Goal: Task Accomplishment & Management: Manage account settings

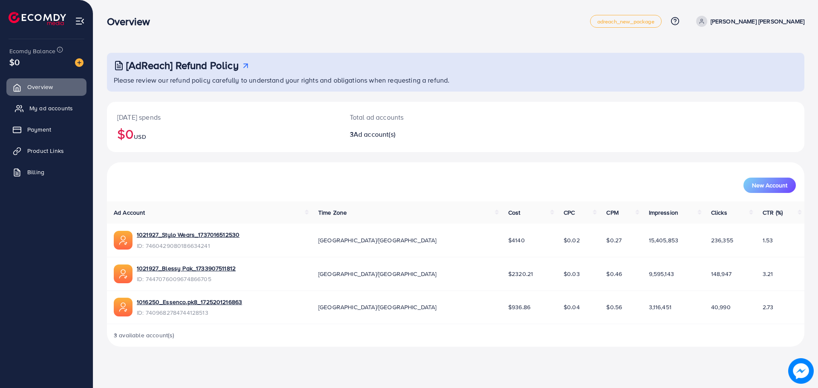
click at [67, 114] on link "My ad accounts" at bounding box center [46, 108] width 80 height 17
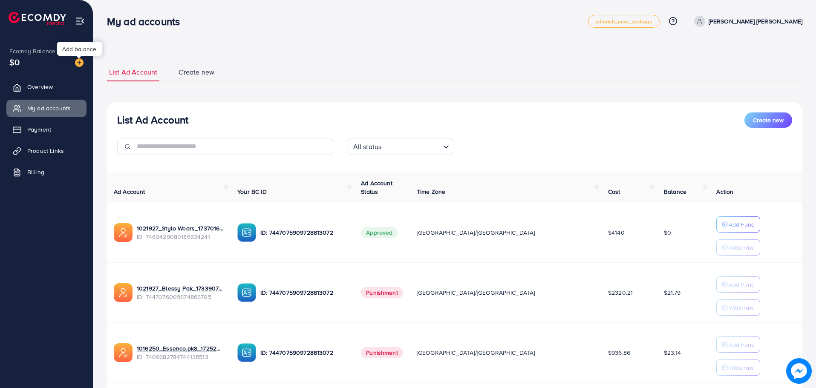
click at [83, 65] on img at bounding box center [79, 62] width 9 height 9
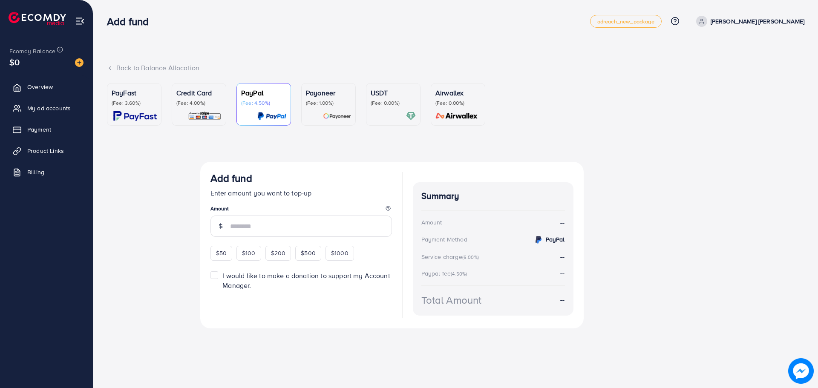
click at [126, 106] on p "(Fee: 3.60%)" at bounding box center [134, 103] width 45 height 7
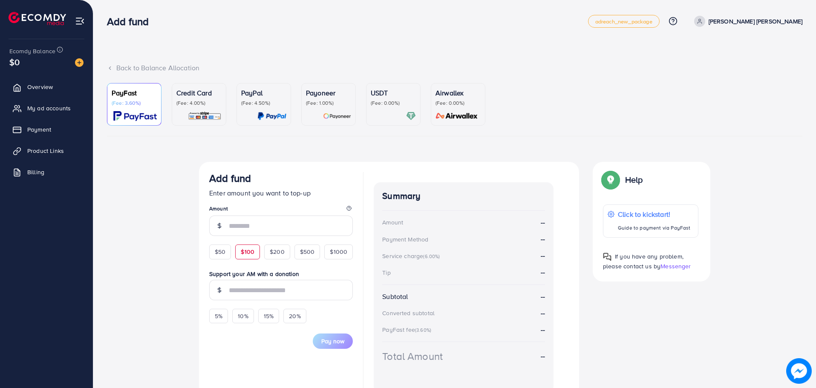
click at [242, 251] on span "$100" at bounding box center [248, 251] width 14 height 9
type input "***"
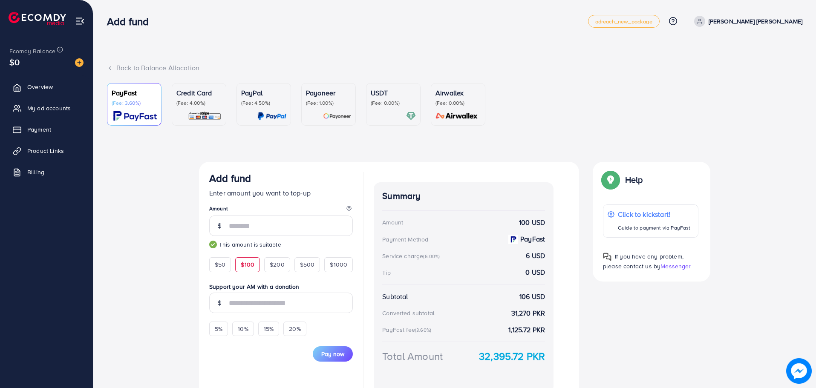
click at [147, 239] on div "Currency Code: Merchant ID: Merchant Name: Token: Success URL: Failure URL: Che…" at bounding box center [454, 286] width 695 height 248
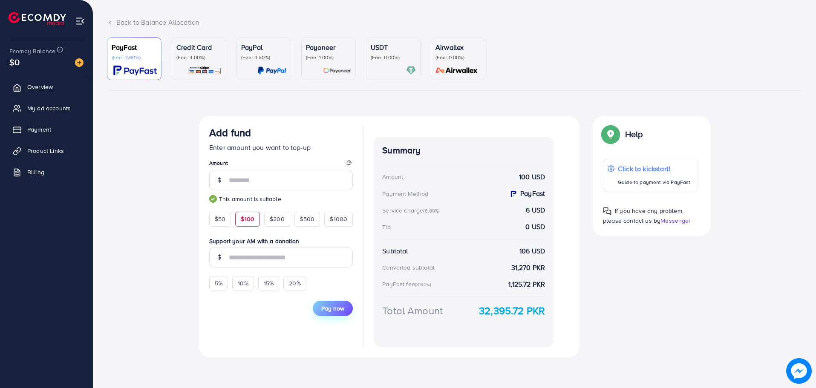
click at [325, 308] on span "Pay now" at bounding box center [332, 308] width 23 height 9
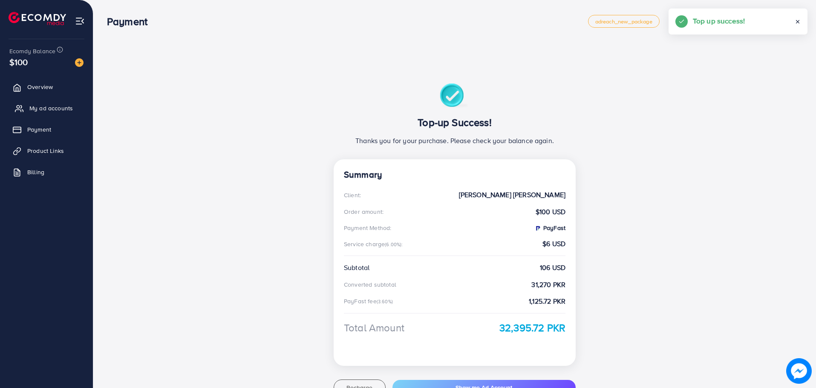
drag, startPoint x: 58, startPoint y: 104, endPoint x: 63, endPoint y: 103, distance: 5.8
click at [58, 104] on span "My ad accounts" at bounding box center [50, 108] width 43 height 9
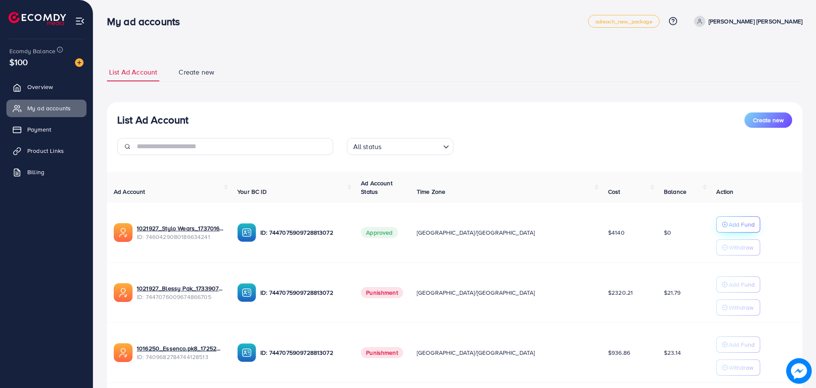
click at [728, 219] on p "Add Fund" at bounding box center [741, 224] width 26 height 10
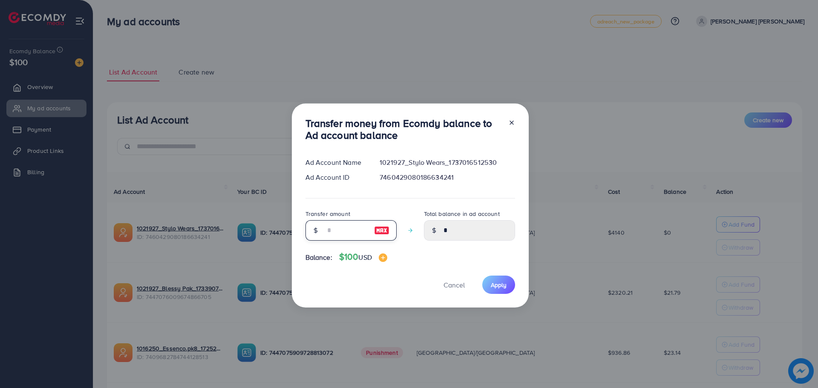
click at [348, 225] on input "number" at bounding box center [346, 230] width 43 height 20
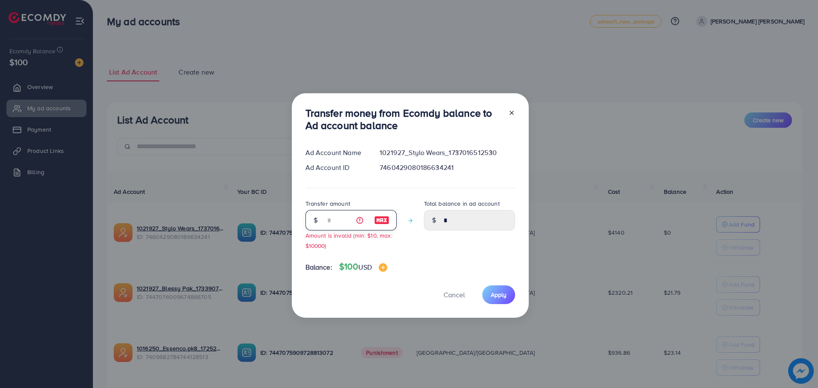
type input "**"
type input "*****"
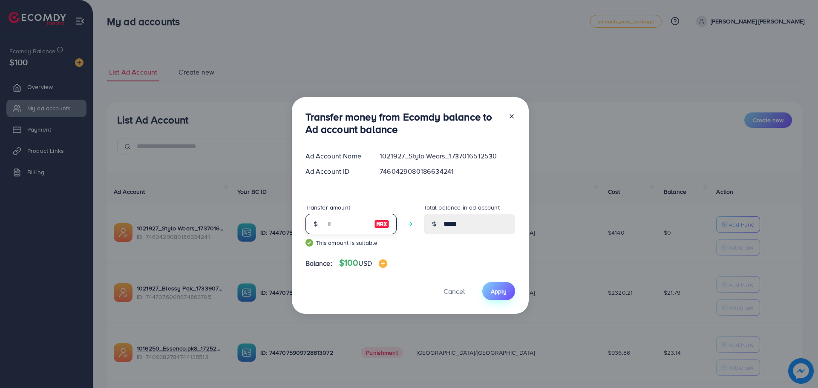
type input "**"
click at [505, 289] on span "Apply" at bounding box center [499, 291] width 16 height 9
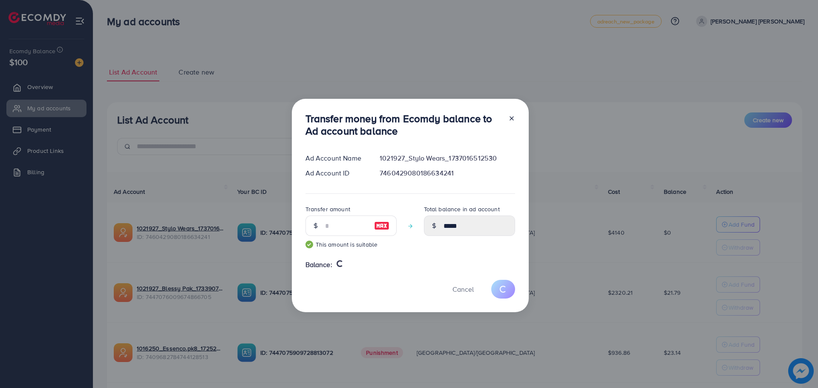
type input "*"
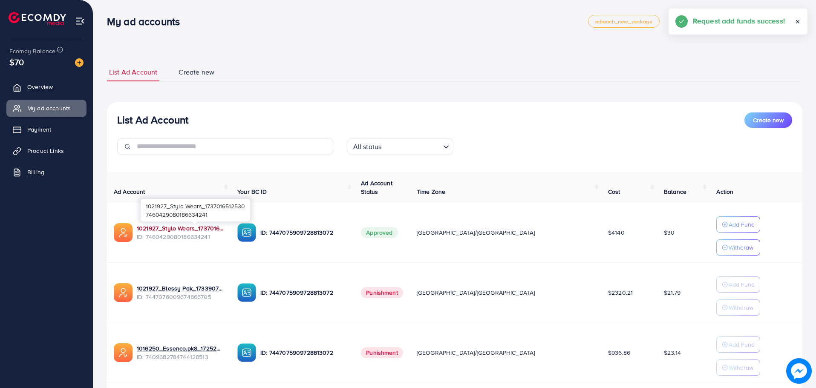
click at [205, 230] on link "1021927_Stylo Wears_1737016512530" at bounding box center [180, 228] width 87 height 9
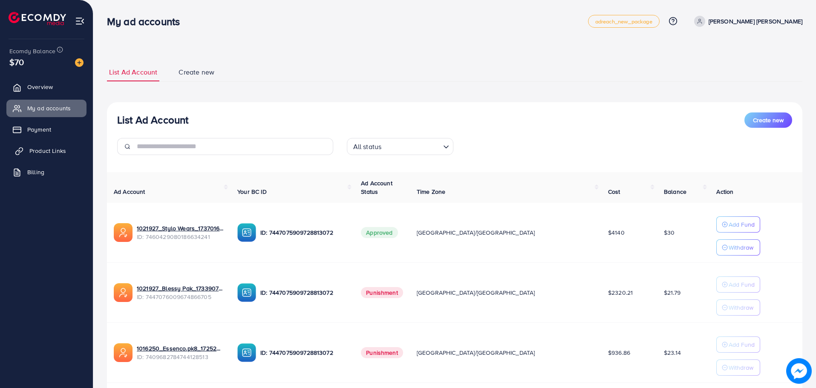
click at [52, 146] on link "Product Links" at bounding box center [46, 150] width 80 height 17
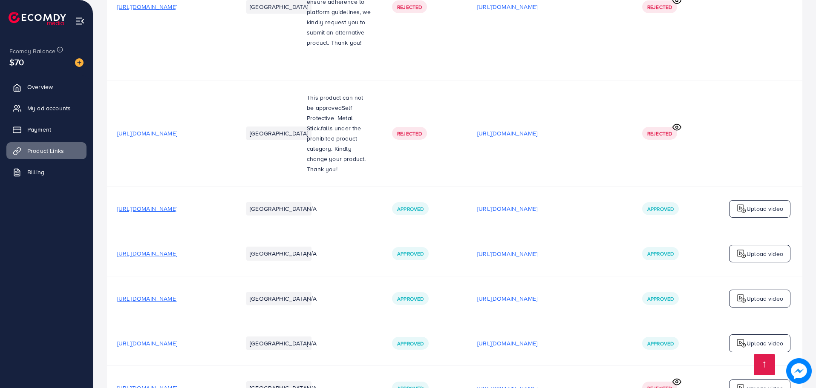
scroll to position [1584, 0]
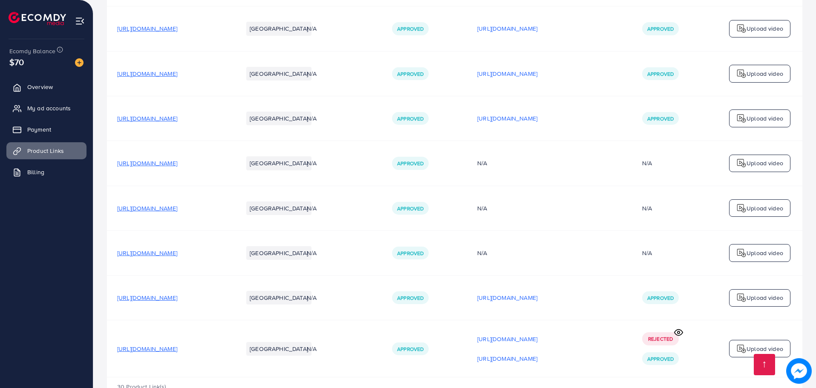
click at [177, 345] on span "[URL][DOMAIN_NAME]" at bounding box center [147, 349] width 60 height 9
click at [59, 80] on link "Overview" at bounding box center [46, 86] width 80 height 17
